Goal: Task Accomplishment & Management: Manage account settings

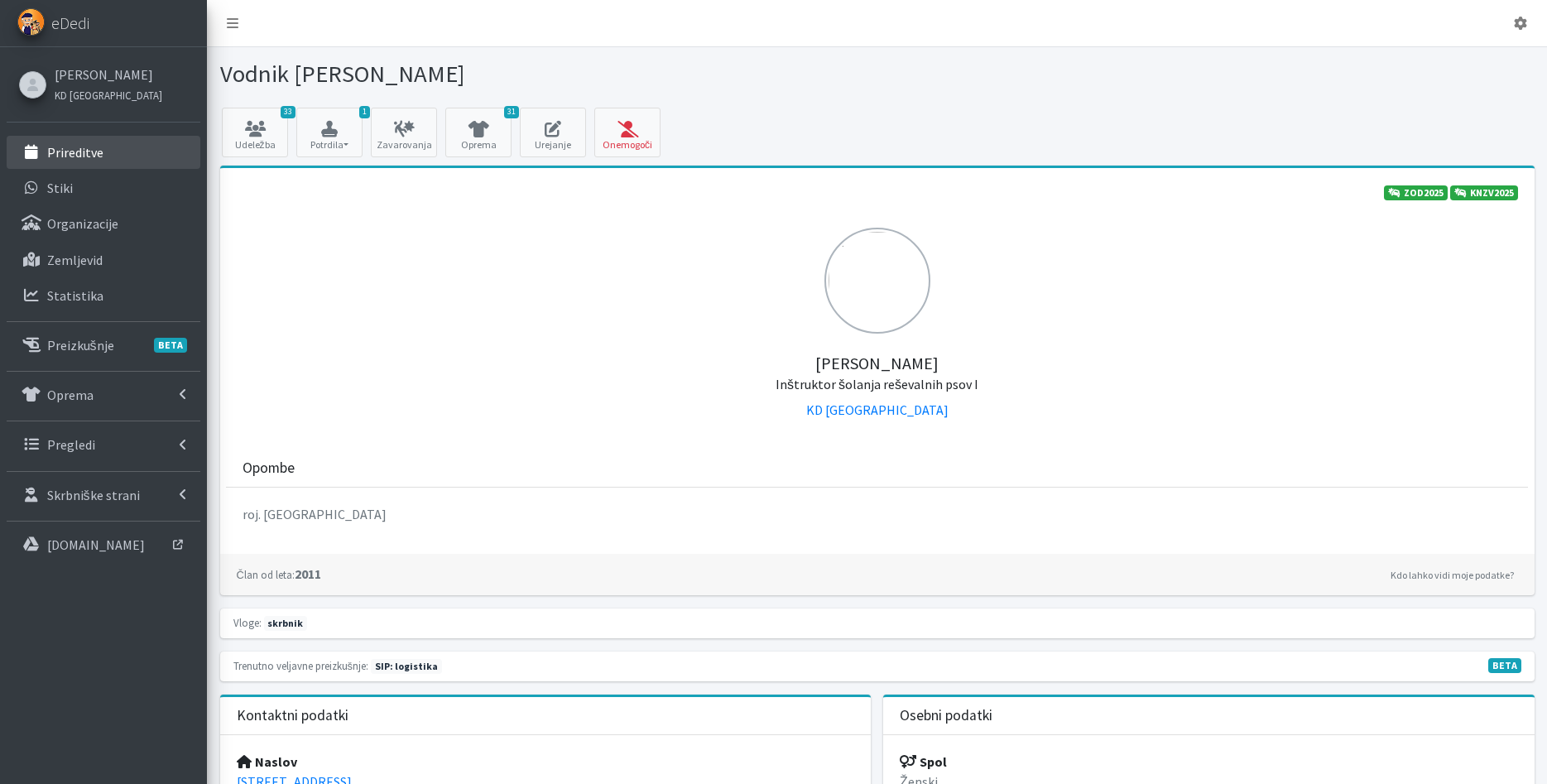
click at [82, 164] on link "Prireditve" at bounding box center [103, 152] width 193 height 34
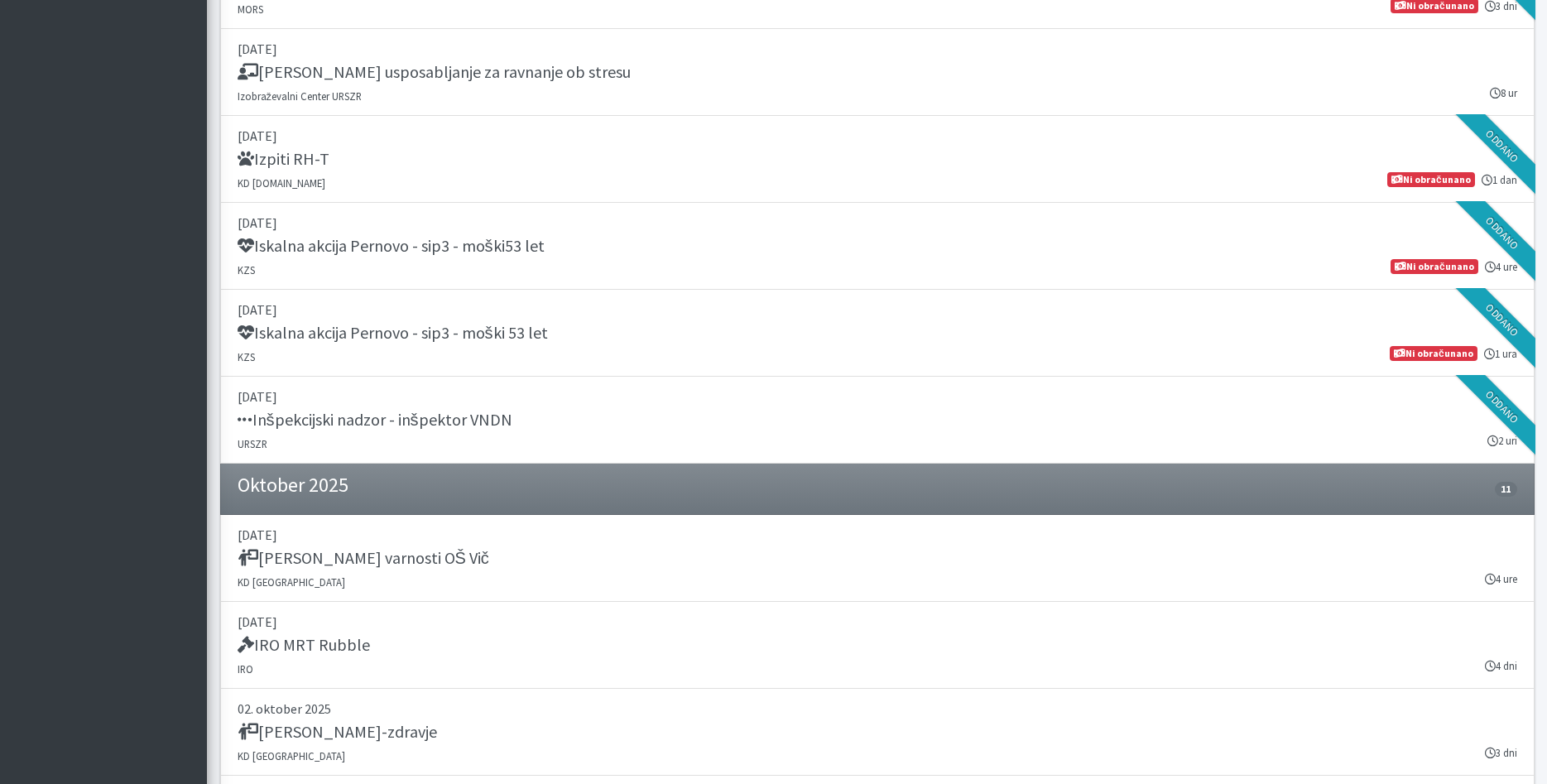
scroll to position [2448, 0]
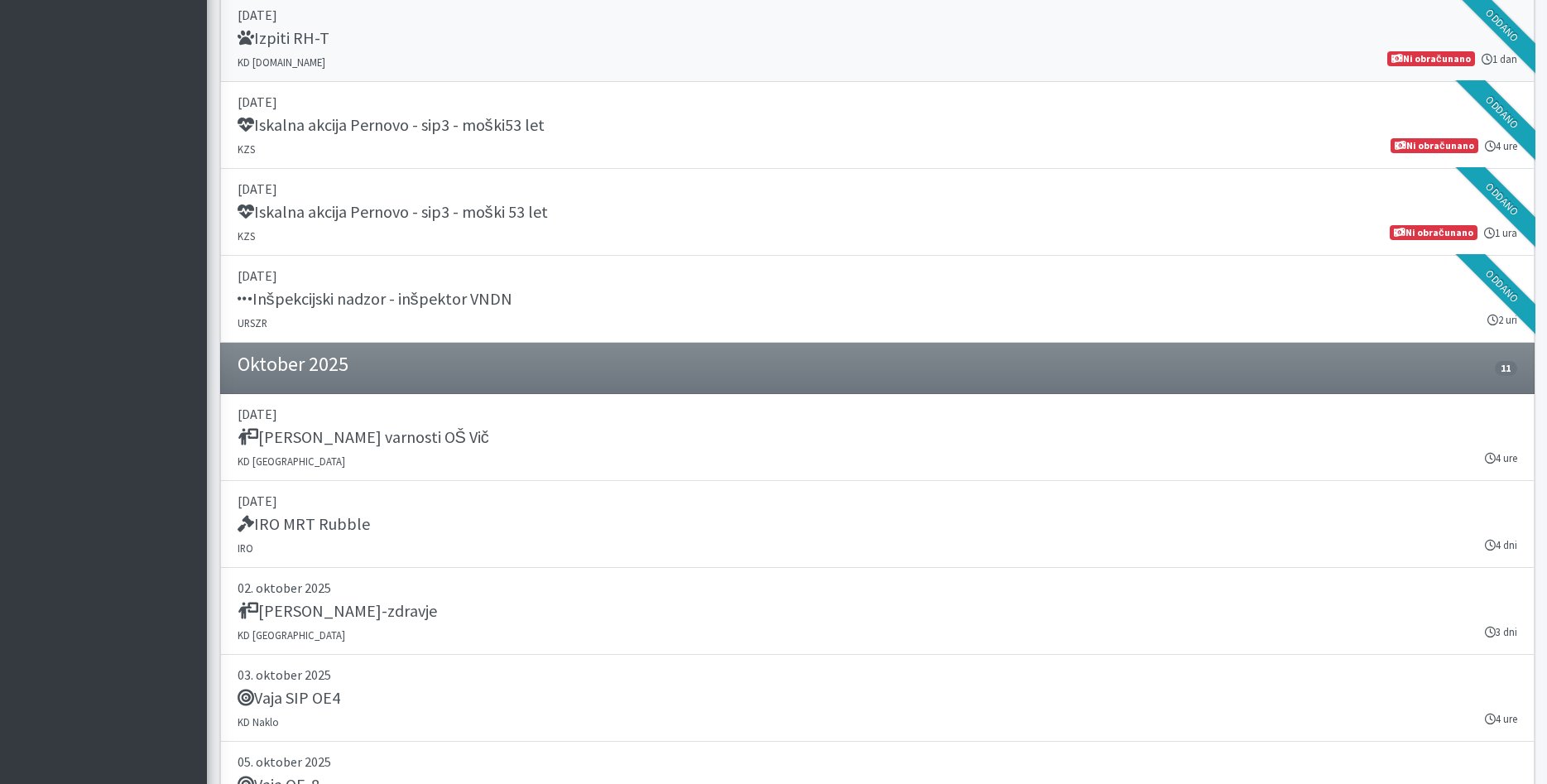
click at [575, 48] on div "Izpiti RH-T" at bounding box center [877, 39] width 1280 height 23
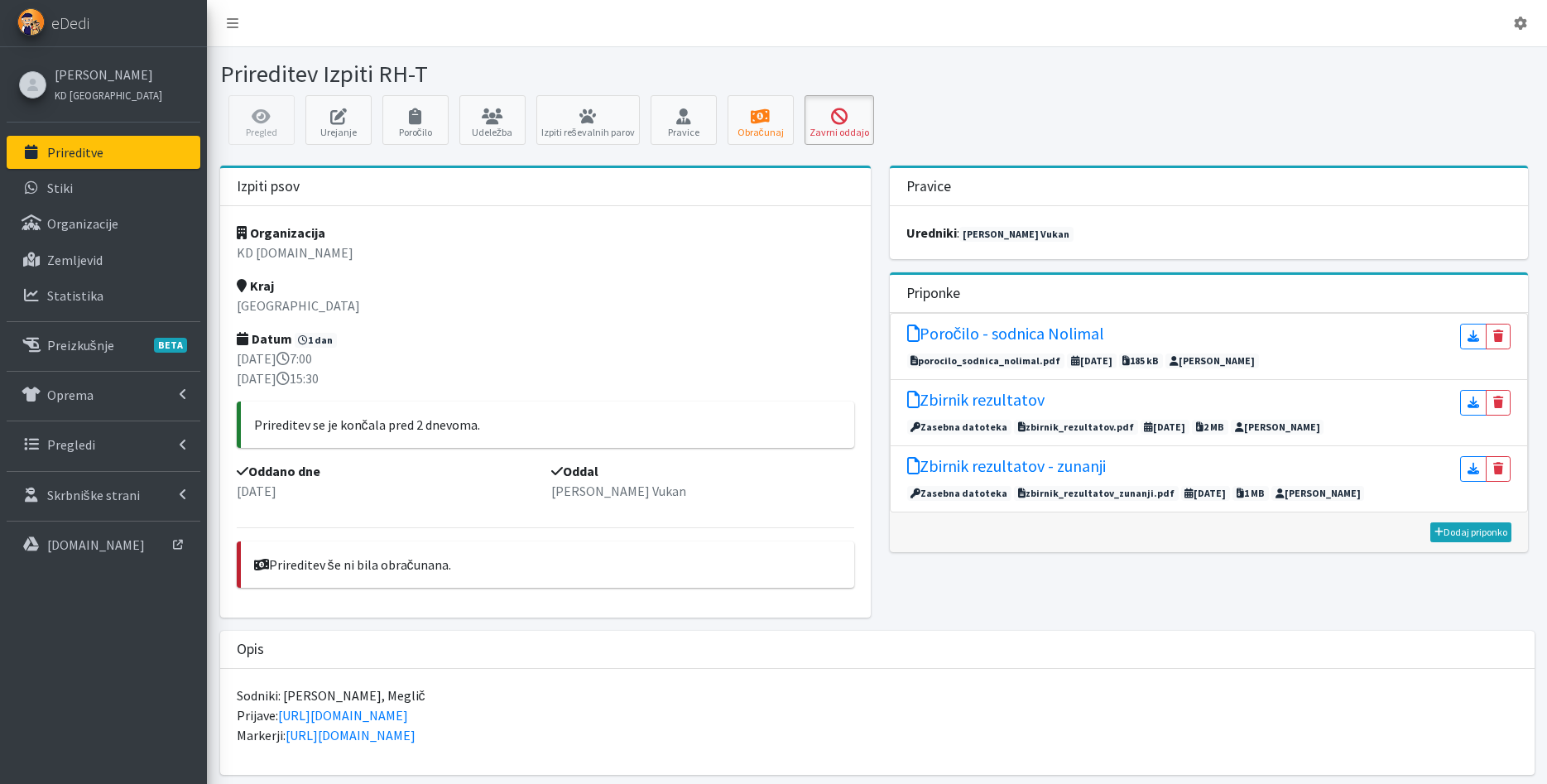
click at [841, 118] on icon at bounding box center [839, 116] width 59 height 16
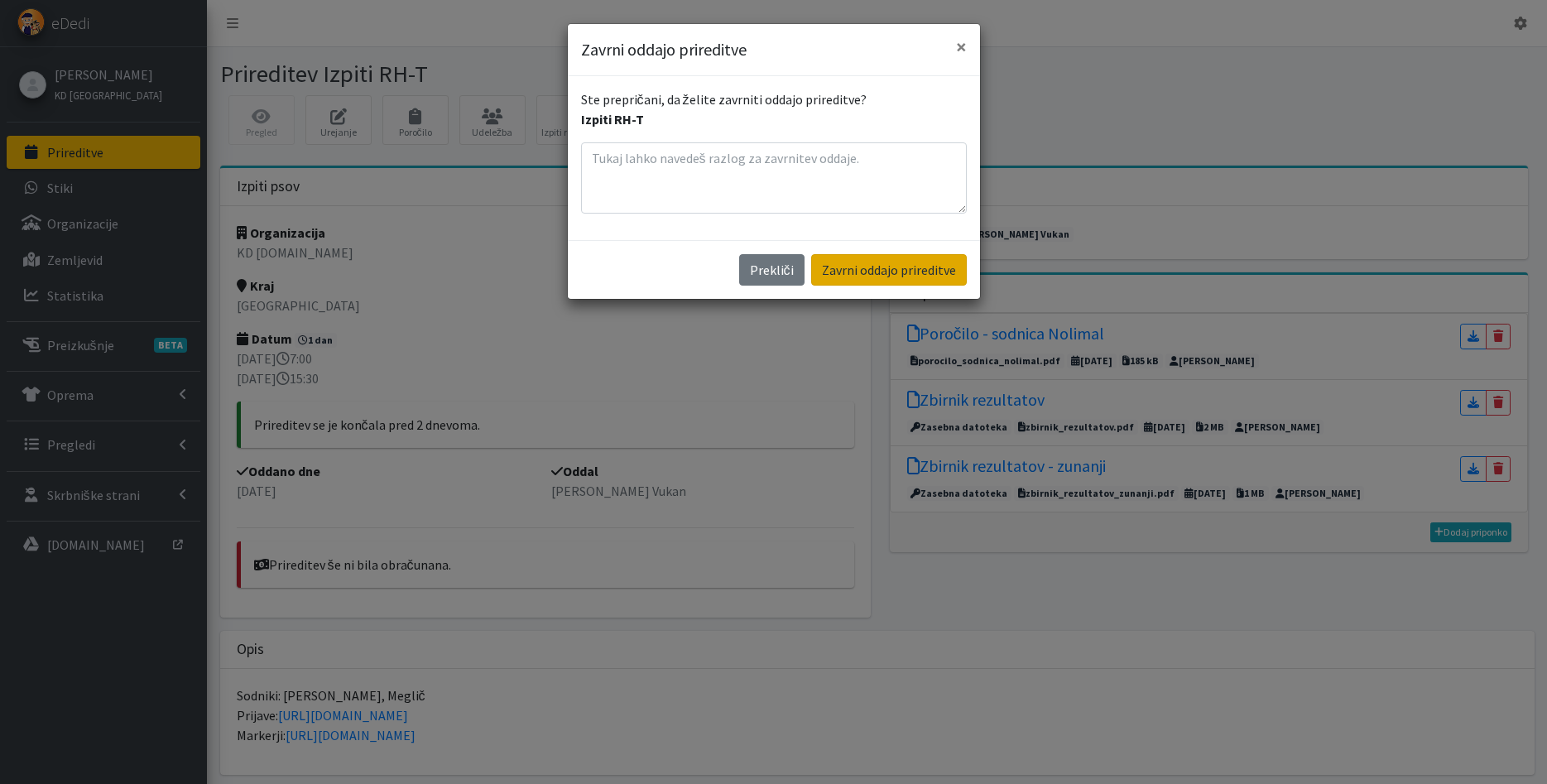
click at [887, 273] on button "Zavrni oddajo prireditve" at bounding box center [888, 269] width 156 height 32
